Goal: Check status: Check status

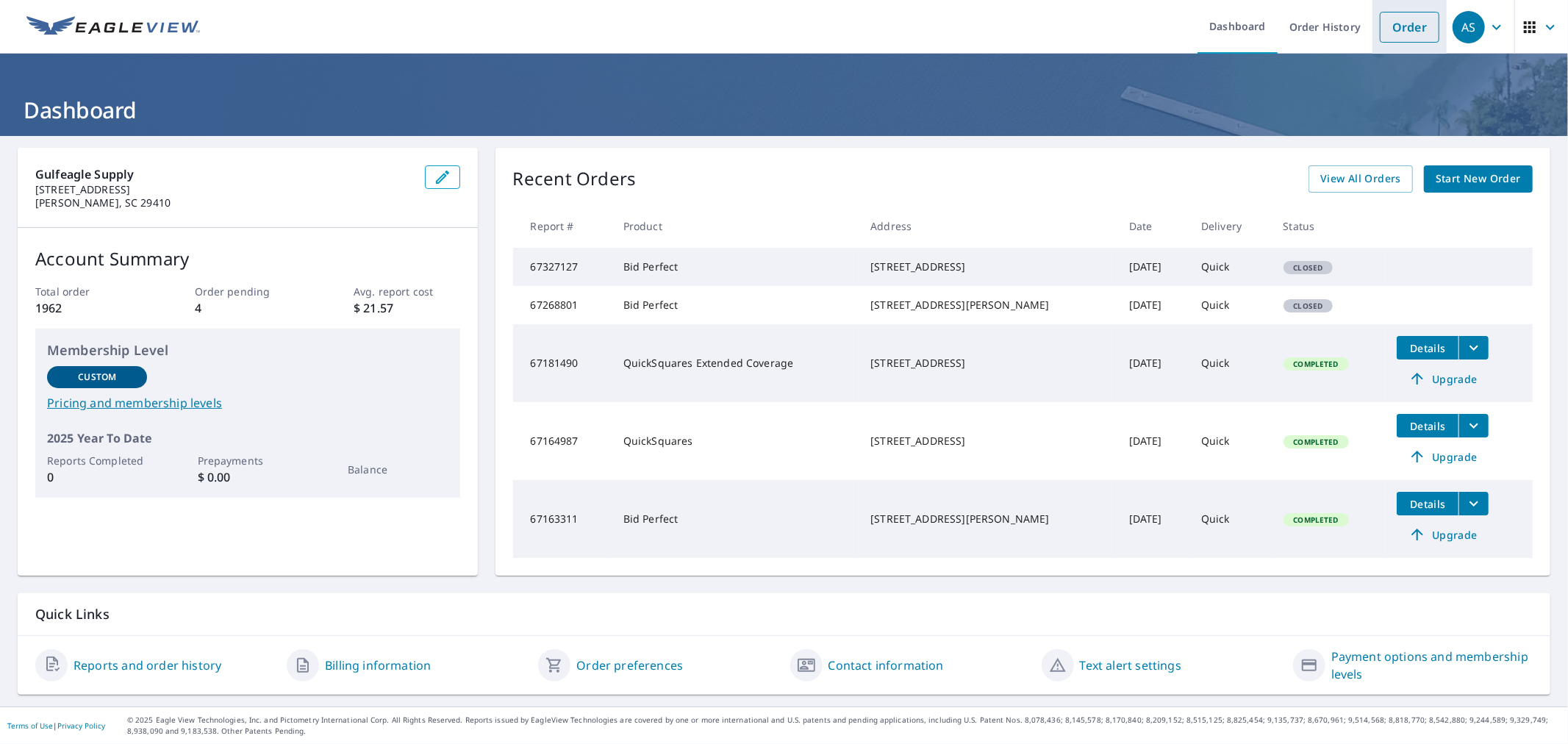
click at [1399, 31] on link "Order" at bounding box center [1410, 27] width 60 height 31
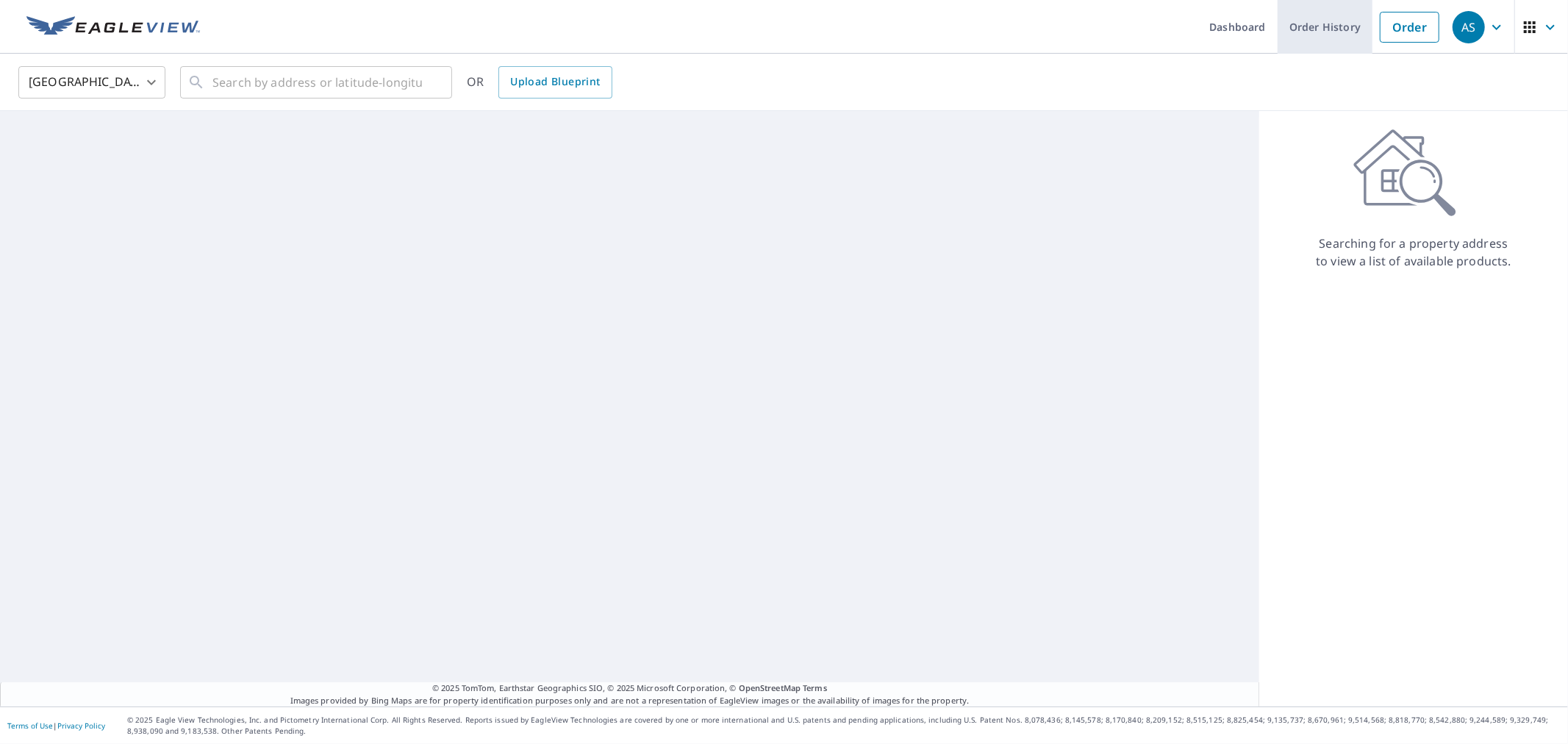
click at [1318, 16] on link "Order History" at bounding box center [1325, 27] width 95 height 54
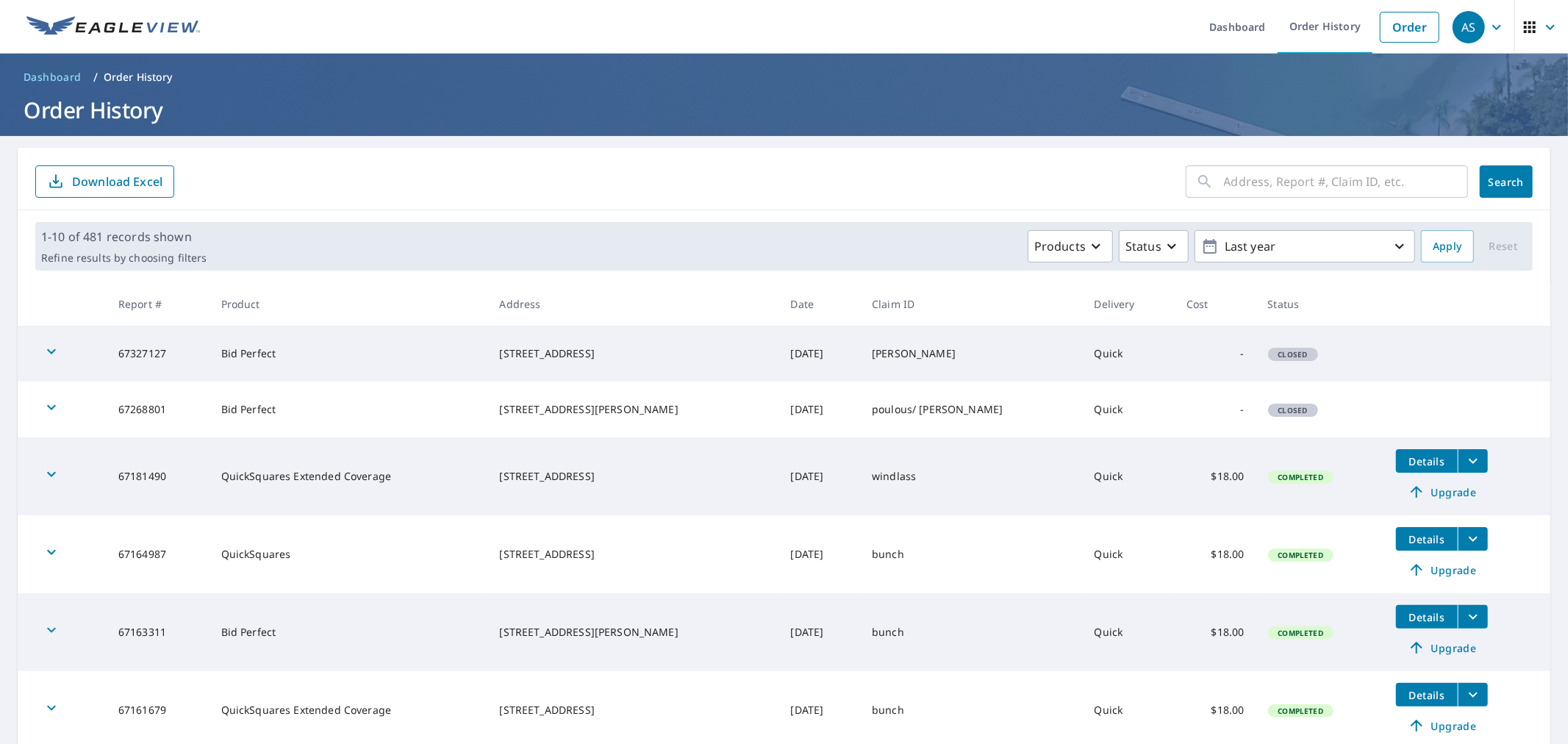
click at [1237, 179] on input "text" at bounding box center [1346, 182] width 244 height 42
type input "3 stal"
click button "Search" at bounding box center [1506, 181] width 53 height 32
